Goal: Task Accomplishment & Management: Complete application form

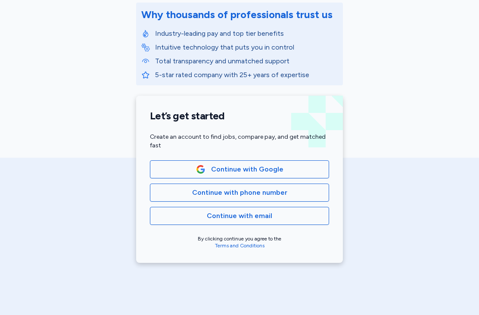
scroll to position [118, 0]
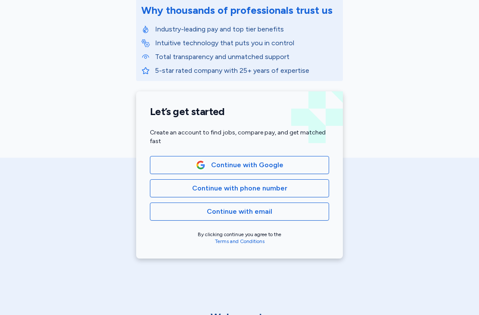
click at [304, 189] on span "Continue with phone number" at bounding box center [239, 188] width 164 height 10
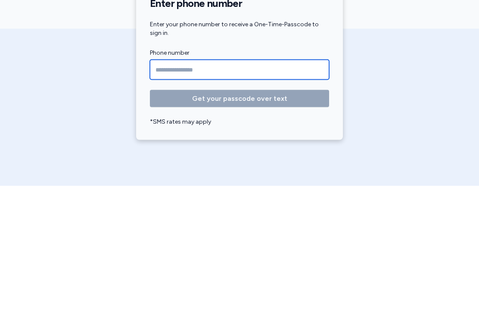
type input "**********"
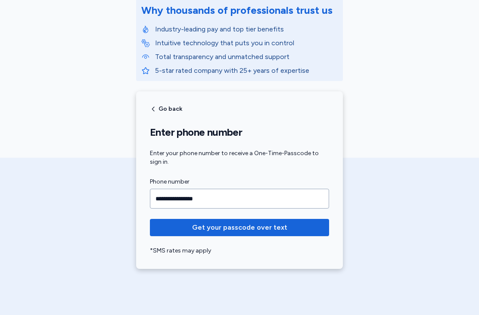
click at [275, 231] on span "Get your passcode over text" at bounding box center [239, 227] width 95 height 10
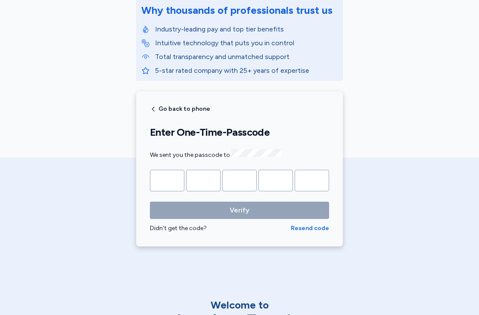
click at [162, 175] on input "Please enter OTP character 1" at bounding box center [167, 181] width 34 height 22
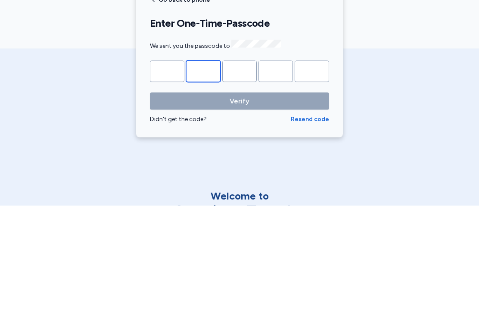
type input "*"
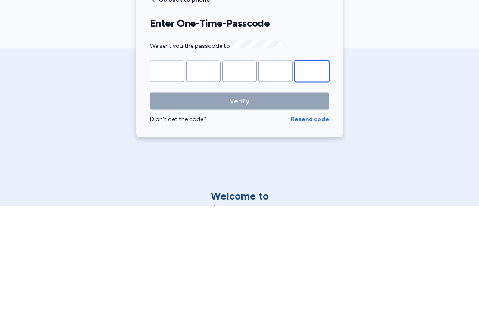
click at [239, 201] on button "Verify" at bounding box center [239, 209] width 179 height 17
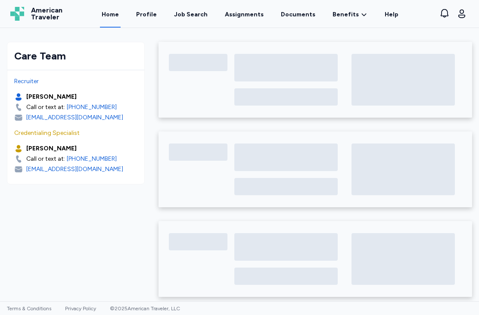
click at [250, 15] on link "Assignments" at bounding box center [244, 14] width 42 height 28
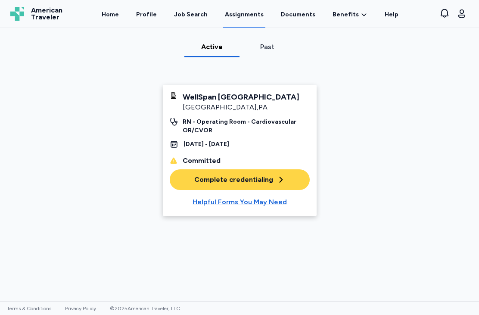
click at [272, 179] on div "Complete credentialing" at bounding box center [239, 179] width 91 height 10
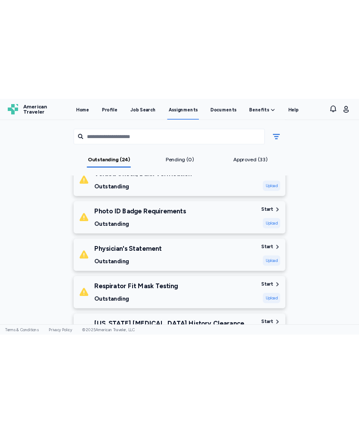
scroll to position [506, 0]
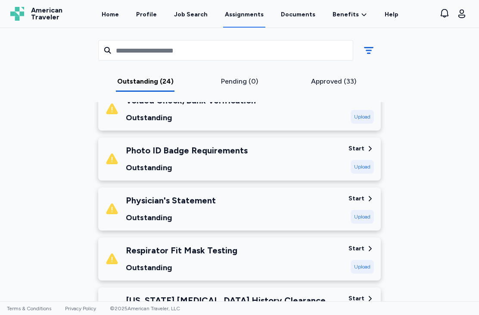
click at [361, 194] on div "Start" at bounding box center [356, 198] width 16 height 9
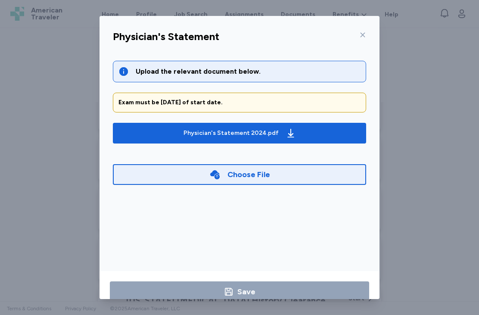
click at [289, 132] on icon "button" at bounding box center [290, 133] width 10 height 10
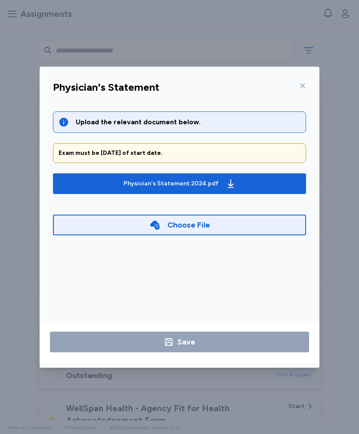
click at [233, 224] on div "Choose File" at bounding box center [179, 225] width 253 height 21
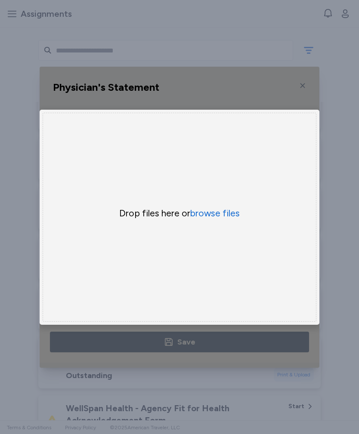
click at [225, 215] on button "browse files" at bounding box center [214, 213] width 49 height 12
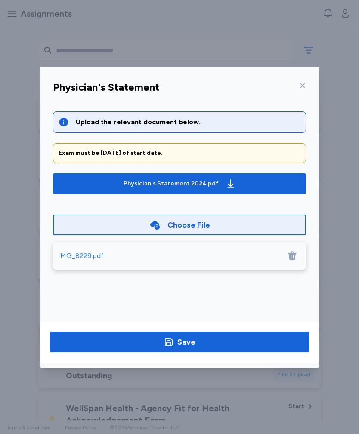
click at [68, 256] on div "IMG_8229.pdf" at bounding box center [81, 256] width 46 height 10
click at [204, 314] on span "Save" at bounding box center [179, 342] width 245 height 12
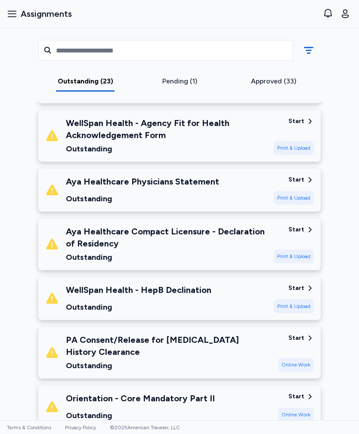
scroll to position [742, 0]
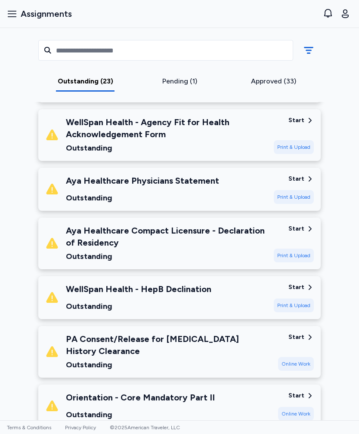
click at [231, 179] on div "Aya Healthcare Physicians Statement Outstanding" at bounding box center [156, 189] width 222 height 29
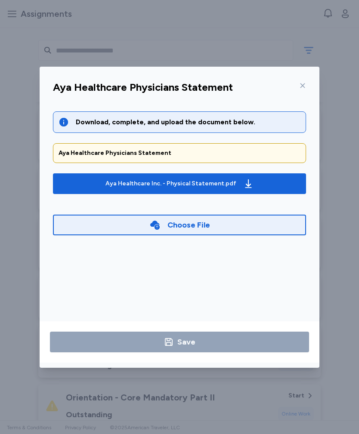
click at [228, 185] on div "Aya Healthcare Inc. - Physical Statement.pdf" at bounding box center [170, 183] width 131 height 9
click at [204, 231] on div "Choose File" at bounding box center [179, 225] width 253 height 21
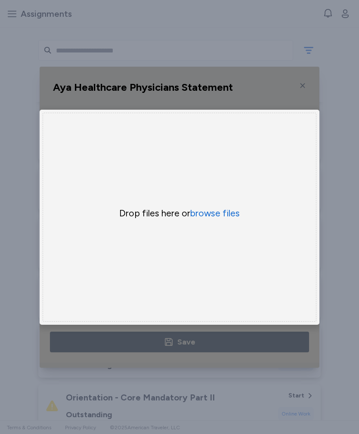
click at [227, 214] on button "browse files" at bounding box center [214, 213] width 49 height 12
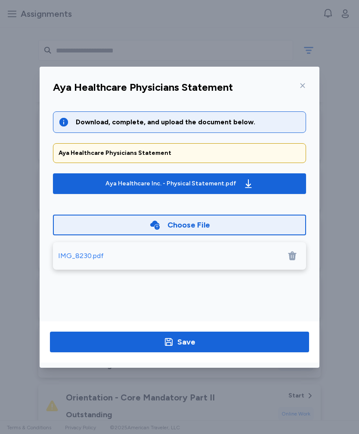
click at [67, 256] on div "IMG_8230.pdf" at bounding box center [81, 256] width 46 height 10
click at [212, 314] on span "Save" at bounding box center [179, 342] width 245 height 12
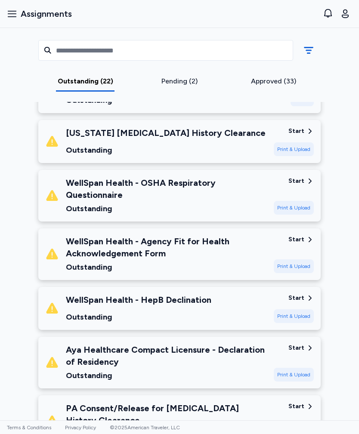
scroll to position [624, 0]
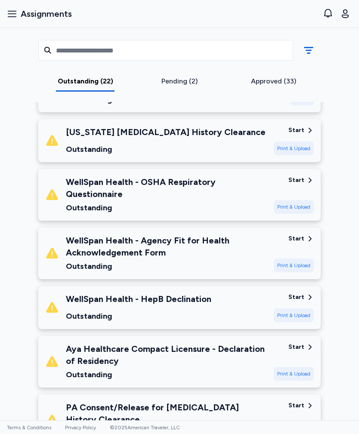
click at [217, 238] on div "WellSpan Health - Agency Fit for Health Acknowledgement Form" at bounding box center [166, 247] width 201 height 24
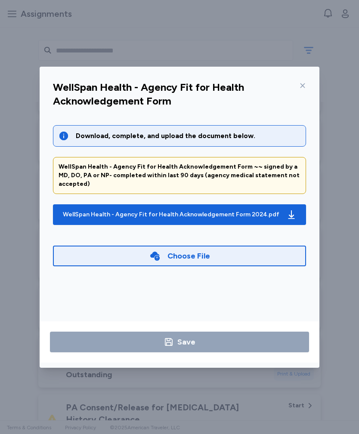
click at [240, 210] on div "WellSpan Health - Agency Fit for Health Acknowledgement Form 2024.pdf" at bounding box center [171, 214] width 216 height 9
click at [258, 247] on div "Choose File" at bounding box center [179, 256] width 253 height 21
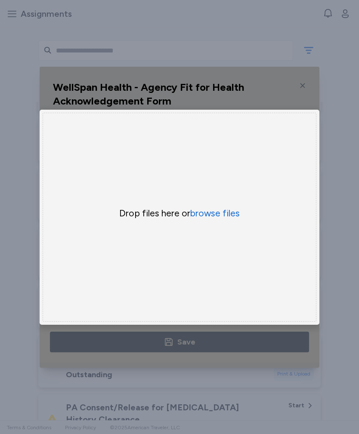
click at [228, 216] on button "browse files" at bounding box center [214, 213] width 49 height 12
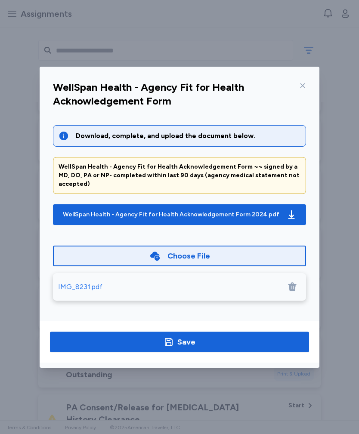
click at [221, 314] on span "Save" at bounding box center [179, 342] width 245 height 12
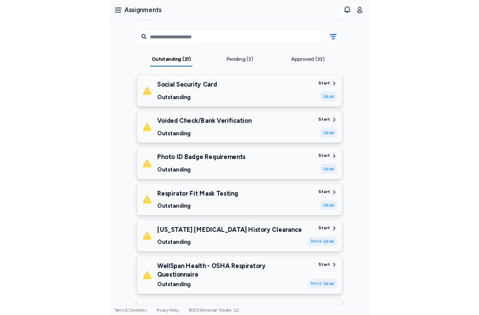
scroll to position [486, 0]
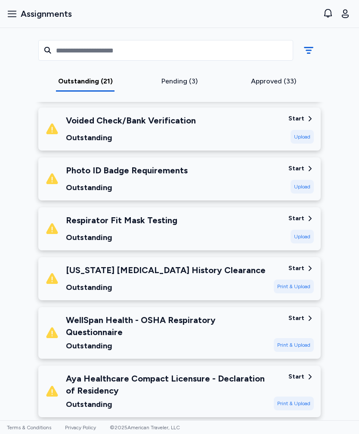
click at [227, 266] on div "[US_STATE] [MEDICAL_DATA] History Clearance" at bounding box center [166, 270] width 200 height 12
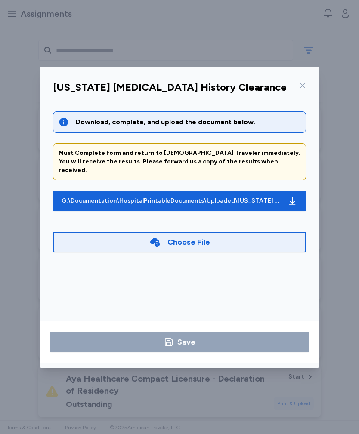
click at [252, 197] on div "G:\Documentation\HospitalPrintableDocuments\Uploaded\[US_STATE] [MEDICAL_DATA] …" at bounding box center [171, 201] width 219 height 9
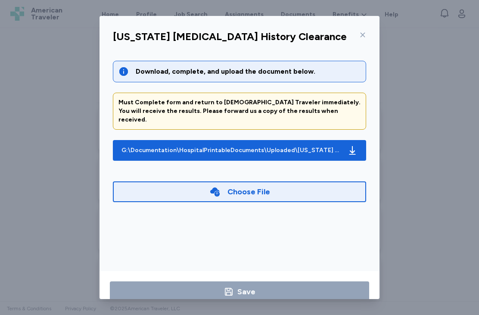
click at [365, 28] on div at bounding box center [360, 35] width 10 height 14
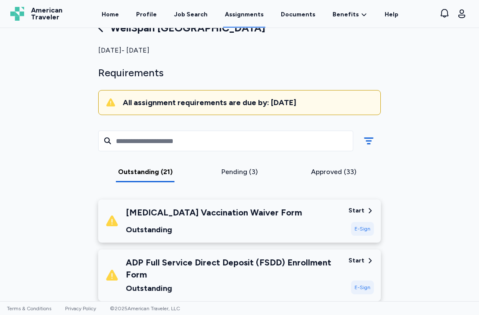
scroll to position [27, 0]
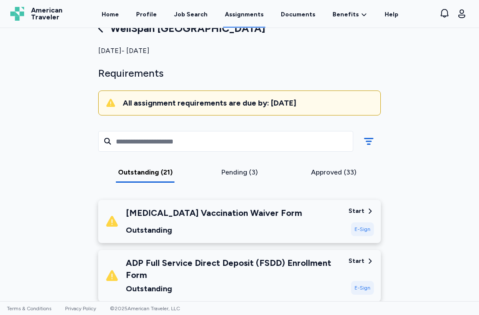
click at [186, 215] on div "[MEDICAL_DATA] Vaccination Waiver Form" at bounding box center [214, 213] width 176 height 12
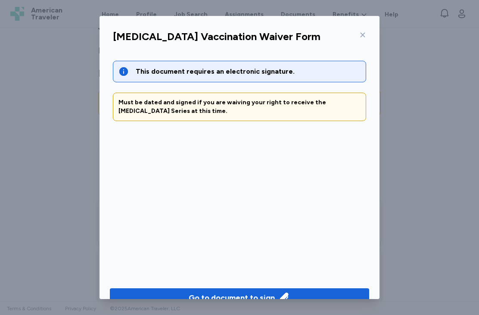
click at [360, 35] on icon at bounding box center [362, 34] width 7 height 7
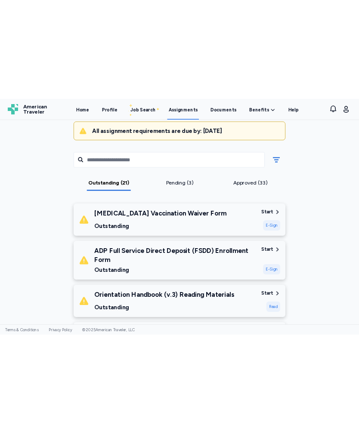
scroll to position [83, 0]
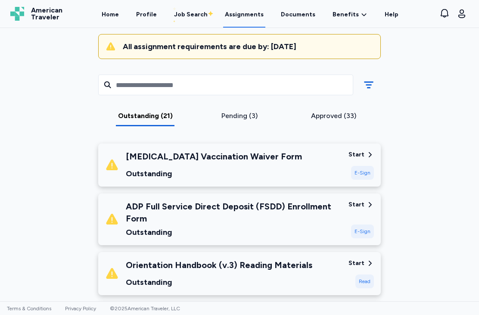
click at [349, 162] on div "[MEDICAL_DATA] Vaccination Waiver Form Outstanding Start E-Sign" at bounding box center [239, 164] width 282 height 43
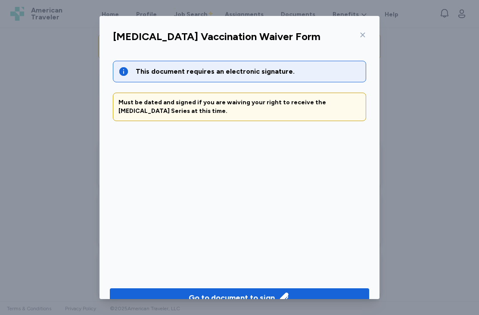
click at [363, 33] on icon at bounding box center [362, 34] width 7 height 7
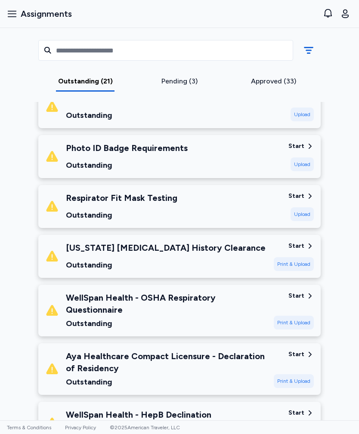
scroll to position [554, 0]
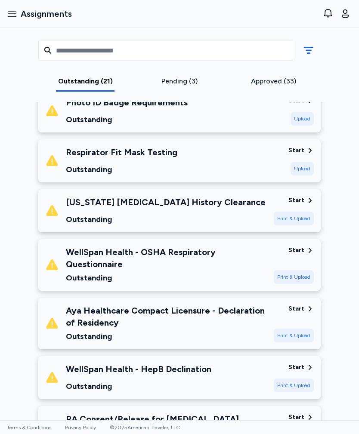
click at [262, 196] on div "[US_STATE] [MEDICAL_DATA] History Clearance Outstanding" at bounding box center [156, 210] width 222 height 29
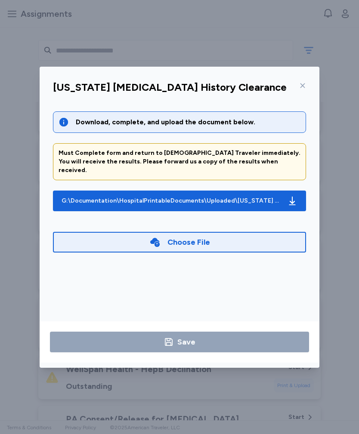
click at [263, 232] on div "Choose File" at bounding box center [179, 242] width 253 height 21
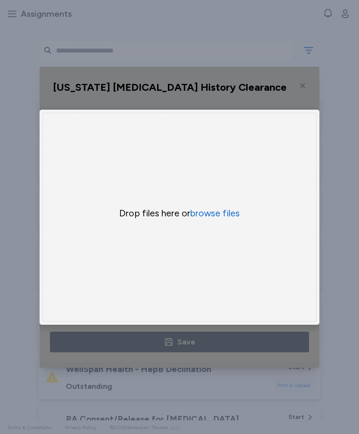
click at [232, 212] on button "browse files" at bounding box center [214, 213] width 49 height 12
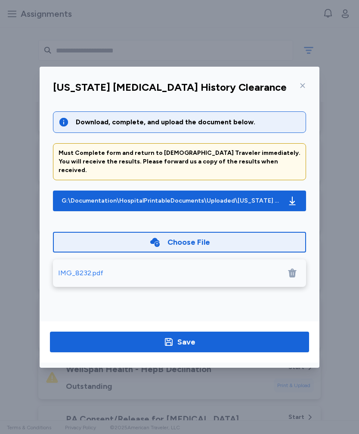
click at [203, 314] on span "Save" at bounding box center [179, 342] width 245 height 12
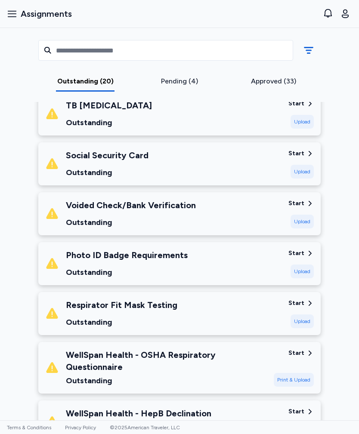
click at [186, 79] on div "Pending (4)" at bounding box center [179, 81] width 87 height 10
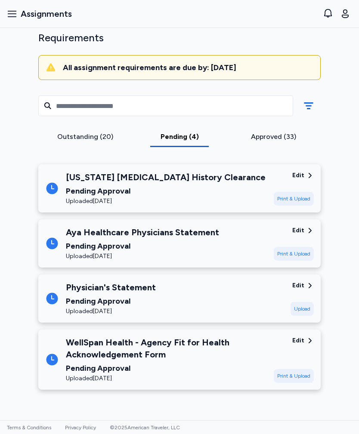
click at [96, 132] on div "Outstanding (20)" at bounding box center [85, 137] width 87 height 10
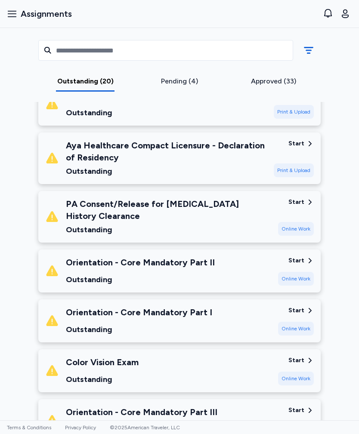
scroll to position [718, 0]
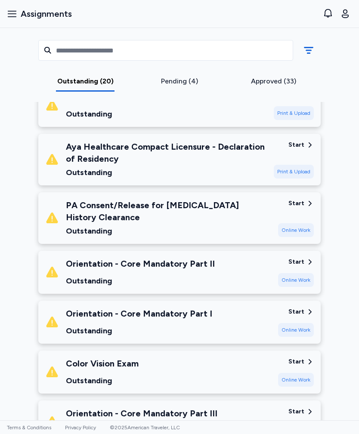
click at [250, 203] on div "PA Consent/Release for [MEDICAL_DATA] History Clearance" at bounding box center [168, 211] width 205 height 24
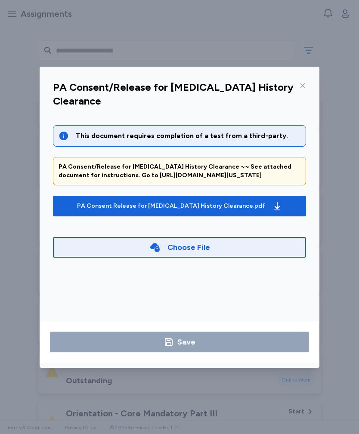
click at [247, 208] on div "PA Consent Release for [MEDICAL_DATA] History Clearance.pdf" at bounding box center [171, 206] width 188 height 9
click at [247, 205] on div "PA Consent Release for [MEDICAL_DATA] History Clearance.pdf" at bounding box center [171, 206] width 188 height 9
click at [304, 84] on icon at bounding box center [302, 85] width 5 height 5
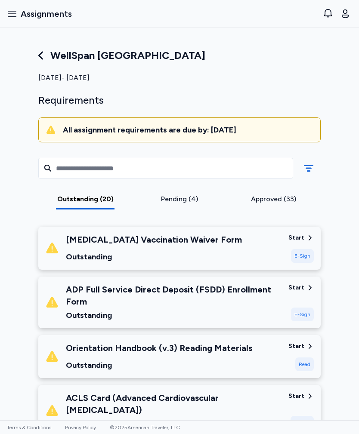
scroll to position [0, 0]
click at [253, 244] on div "[MEDICAL_DATA] Vaccination Waiver Form Outstanding" at bounding box center [163, 248] width 236 height 29
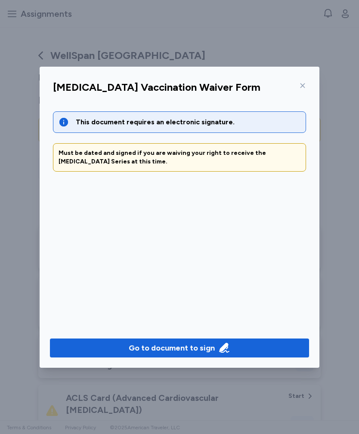
click at [223, 314] on icon "button" at bounding box center [224, 348] width 10 height 10
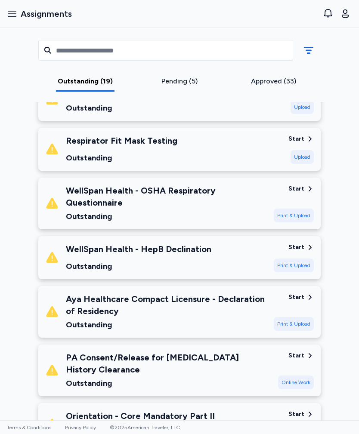
scroll to position [516, 0]
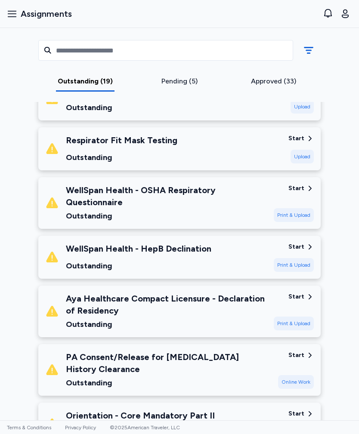
click at [242, 248] on div "WellSpan Health - HepB Declination Outstanding" at bounding box center [156, 257] width 222 height 29
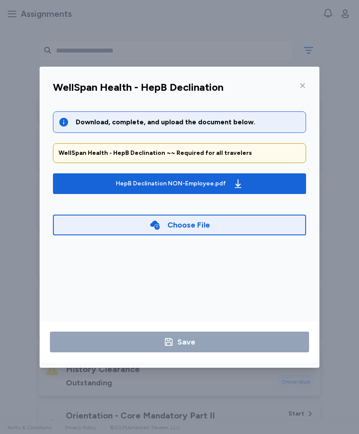
click at [253, 184] on span "HepB Declination NON-Employee.pdf" at bounding box center [179, 184] width 239 height 14
click at [304, 85] on icon at bounding box center [302, 85] width 7 height 7
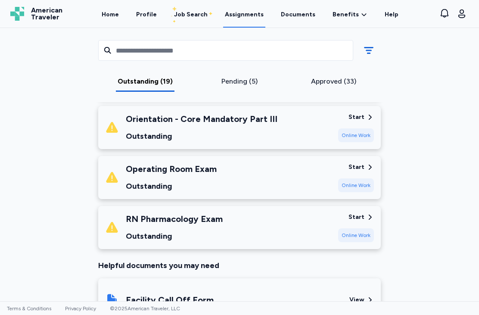
scroll to position [961, 0]
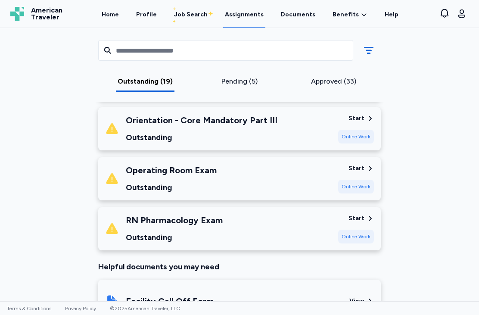
click at [356, 214] on div "Start" at bounding box center [356, 218] width 16 height 9
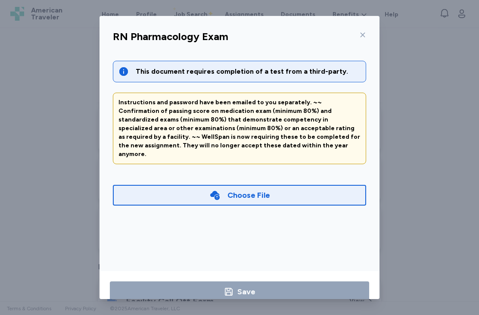
click at [365, 31] on icon at bounding box center [362, 34] width 7 height 7
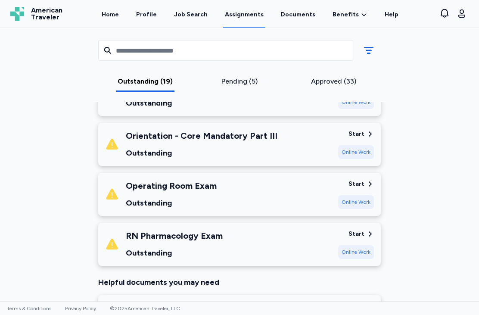
scroll to position [957, 0]
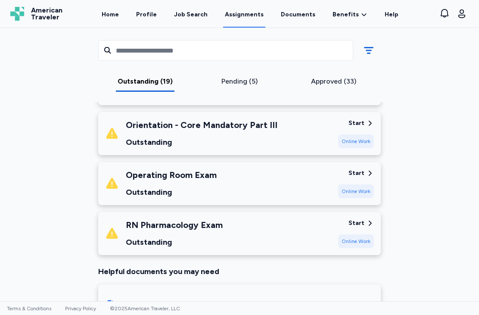
click at [240, 124] on div "Orientation - Core Mandatory Part III Outstanding" at bounding box center [201, 133] width 151 height 29
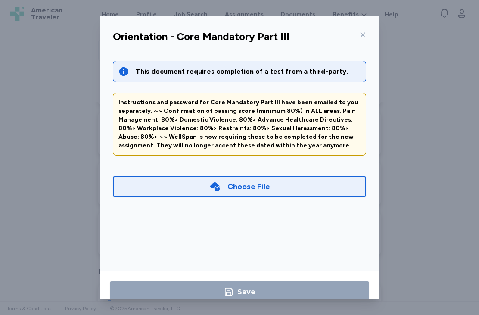
click at [363, 31] on icon at bounding box center [362, 34] width 7 height 7
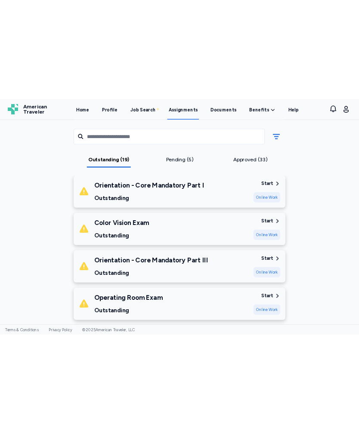
scroll to position [866, 0]
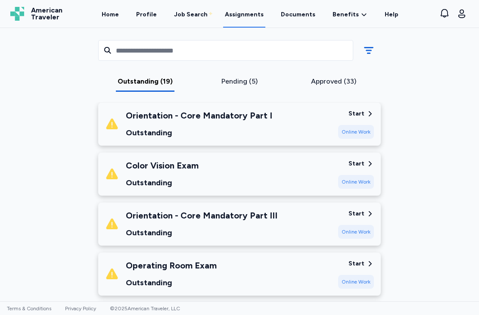
click at [353, 159] on div "Start" at bounding box center [356, 163] width 16 height 9
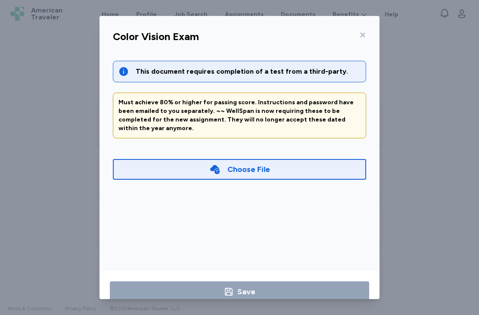
click at [142, 105] on div "Must achieve 80% or higher for passing score. Instructions and password have be…" at bounding box center [239, 115] width 242 height 34
click at [364, 32] on icon at bounding box center [362, 34] width 5 height 5
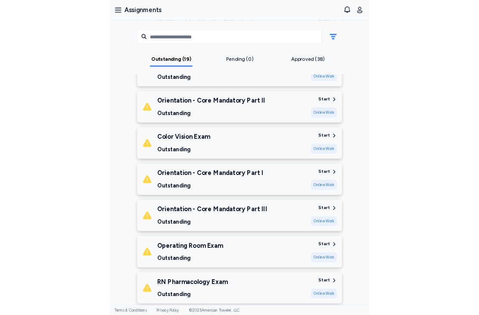
scroll to position [791, 0]
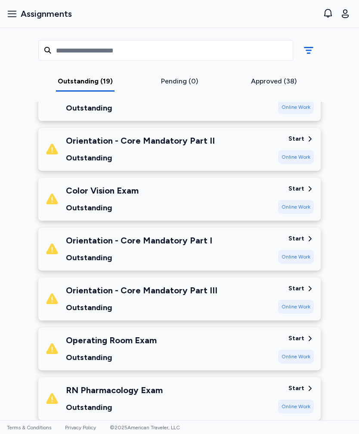
click at [271, 193] on div "Color Vision Exam Outstanding" at bounding box center [158, 199] width 226 height 29
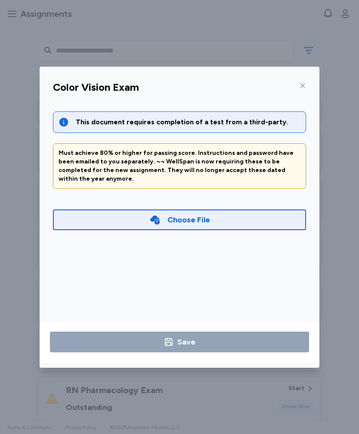
click at [78, 210] on div "Choose File" at bounding box center [179, 220] width 253 height 21
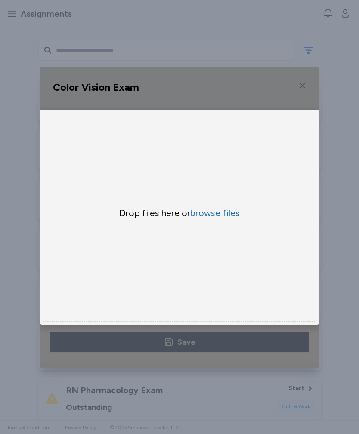
click at [226, 216] on button "browse files" at bounding box center [214, 213] width 49 height 12
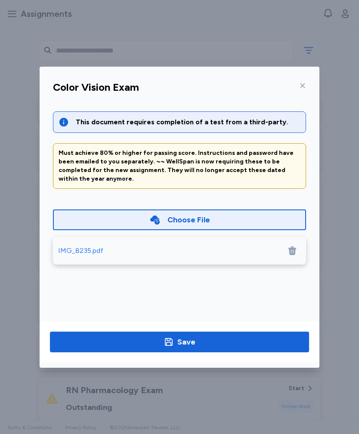
click at [80, 246] on div "IMG_8235.pdf" at bounding box center [80, 251] width 45 height 10
click at [247, 314] on span "Save" at bounding box center [179, 342] width 245 height 12
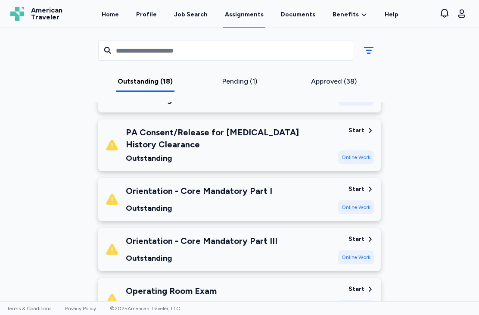
click at [252, 80] on div "Pending (1)" at bounding box center [239, 81] width 87 height 10
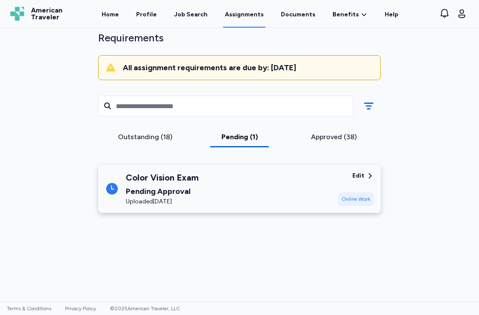
click at [160, 132] on div "Outstanding (18)" at bounding box center [145, 137] width 87 height 10
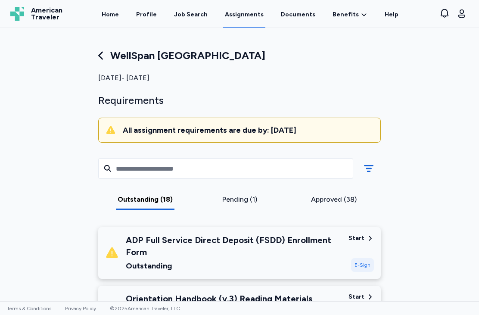
scroll to position [0, 0]
